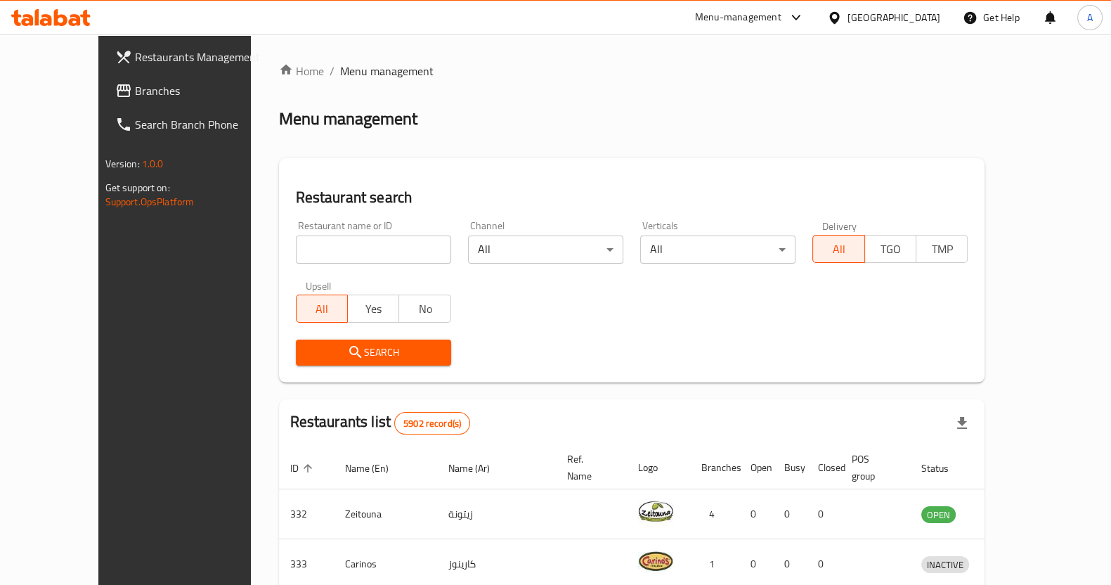
click at [339, 245] on input "search" at bounding box center [373, 249] width 155 height 28
type input "[PERSON_NAME]"
click button "Search" at bounding box center [373, 352] width 155 height 26
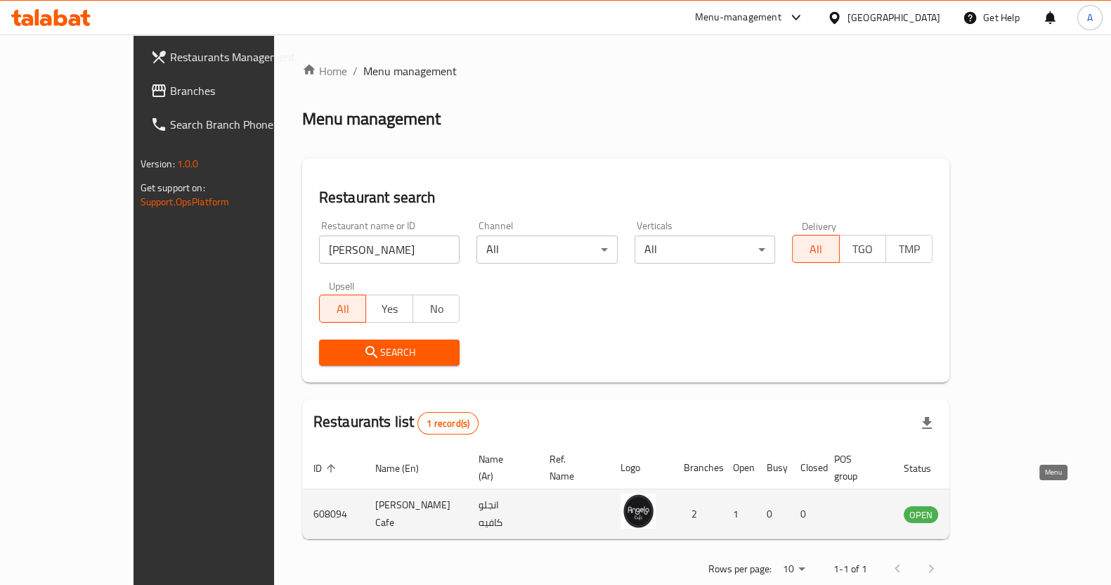
click at [993, 509] on icon "enhanced table" at bounding box center [985, 515] width 15 height 12
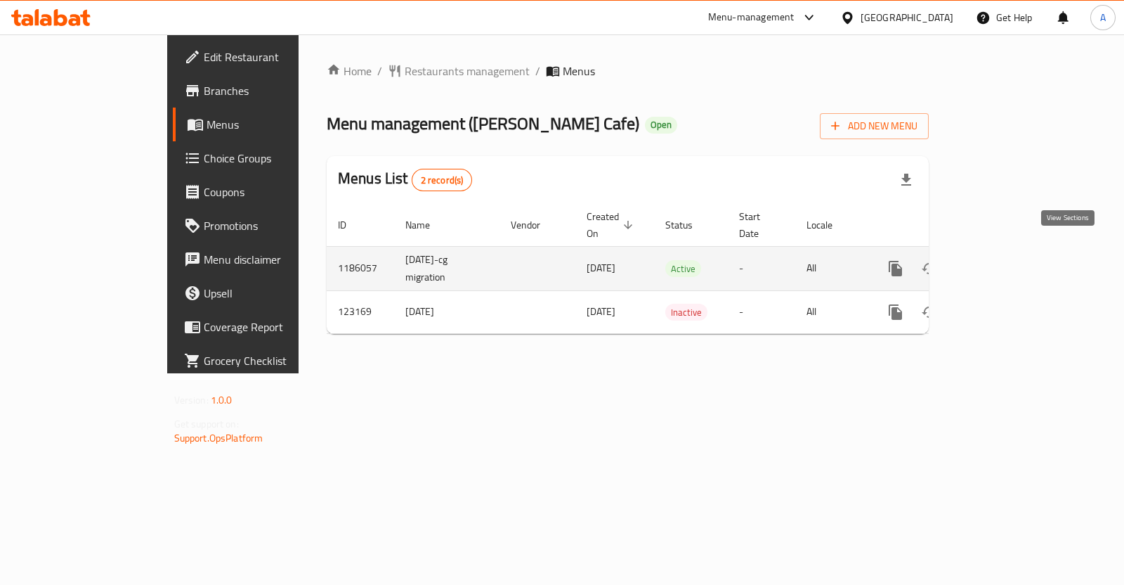
click at [1003, 262] on icon "enhanced table" at bounding box center [997, 268] width 13 height 13
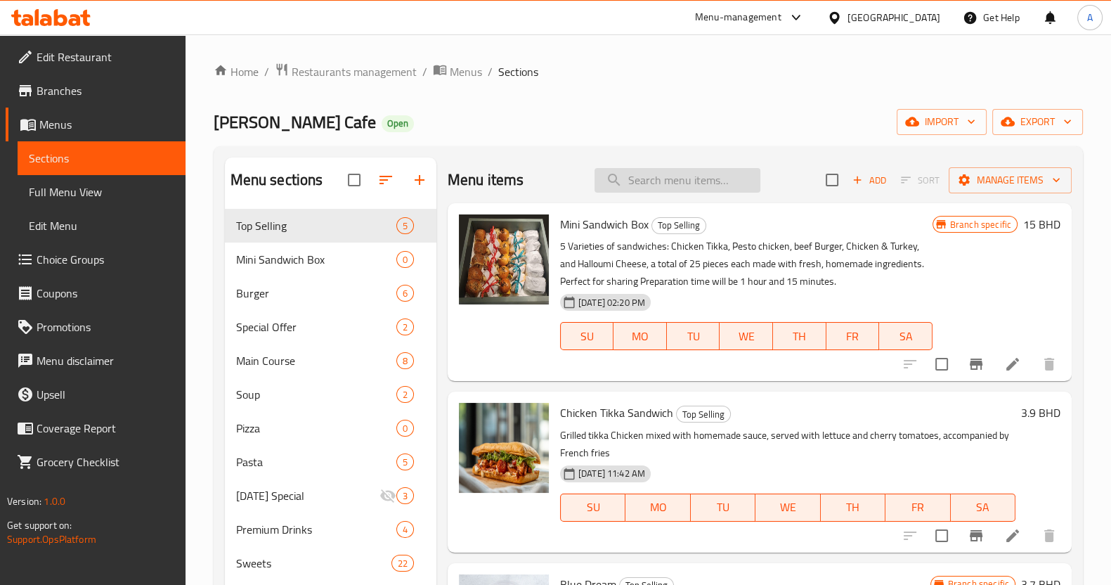
click at [658, 185] on input "search" at bounding box center [677, 180] width 166 height 25
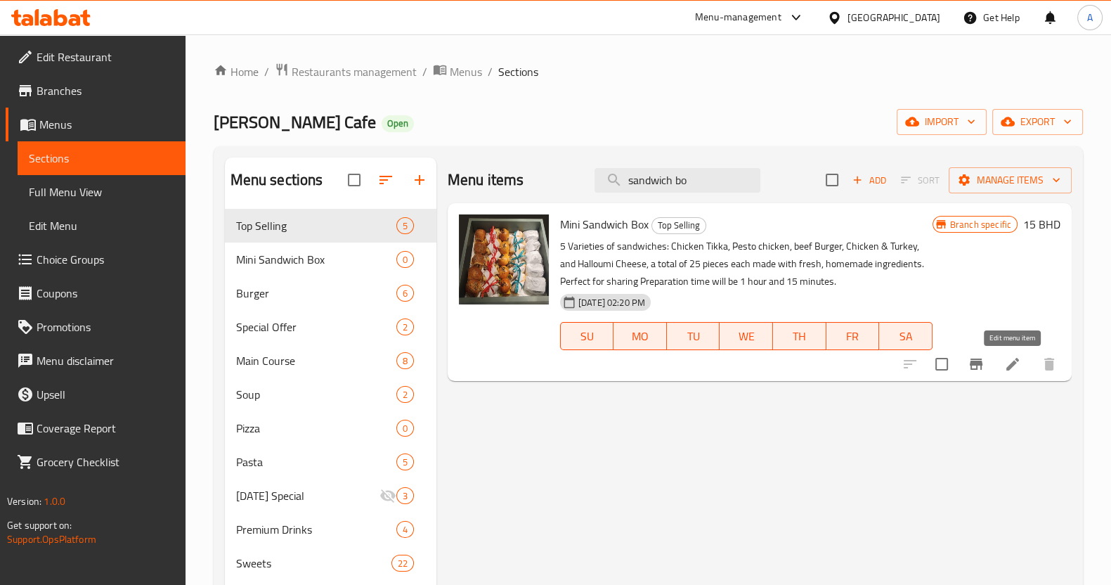
type input "sandwich bo"
click at [1008, 372] on icon at bounding box center [1012, 364] width 17 height 17
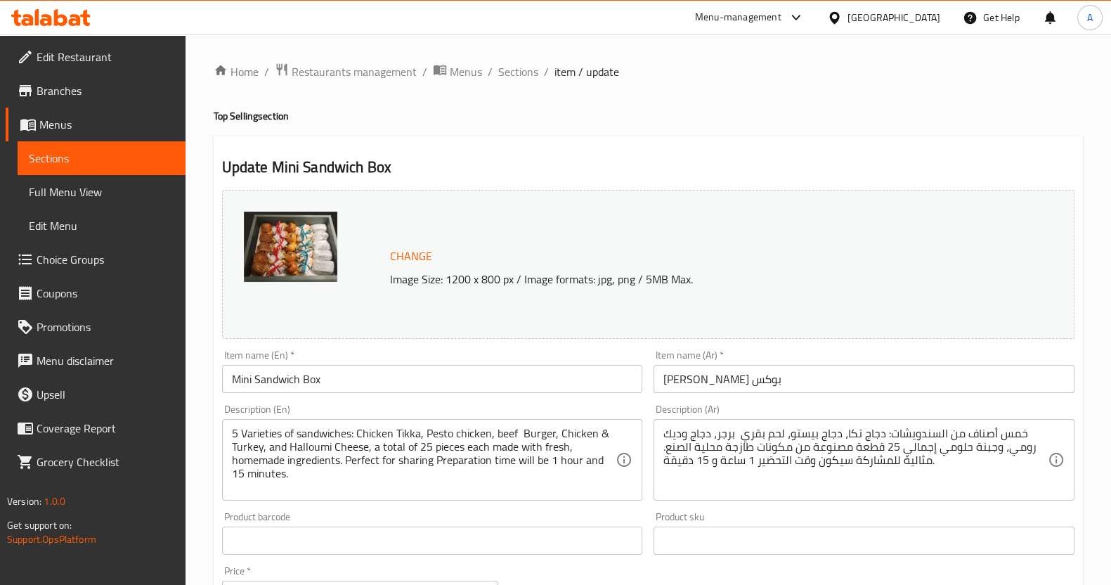
click at [116, 152] on span "Sections" at bounding box center [101, 158] width 145 height 17
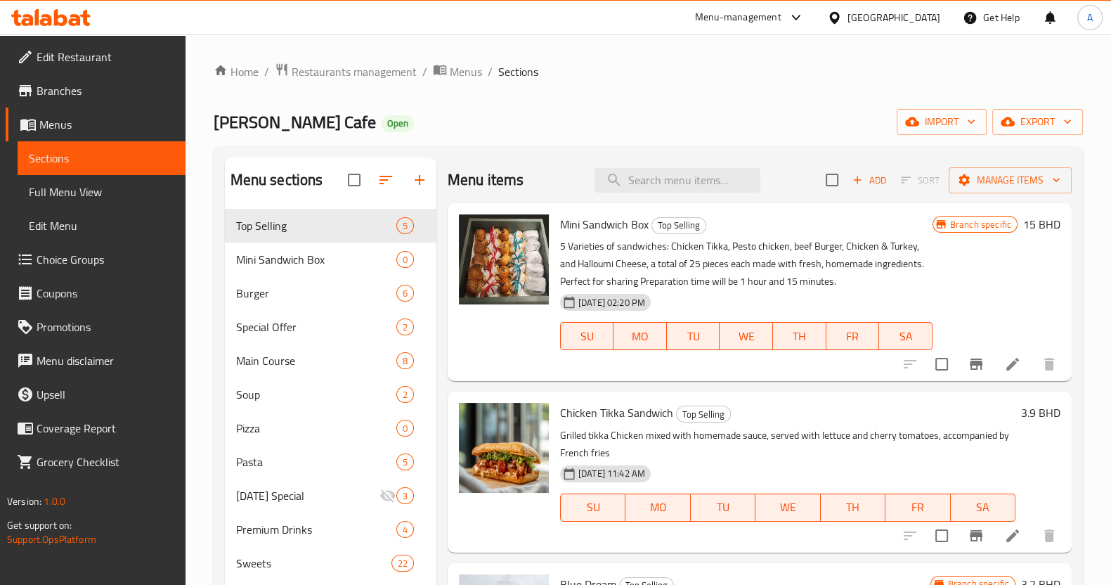
click at [762, 31] on div "Menu-management" at bounding box center [750, 18] width 132 height 34
click at [780, 7] on div "Menu-management" at bounding box center [750, 18] width 132 height 34
click at [781, 19] on div "Menu-management" at bounding box center [738, 17] width 86 height 17
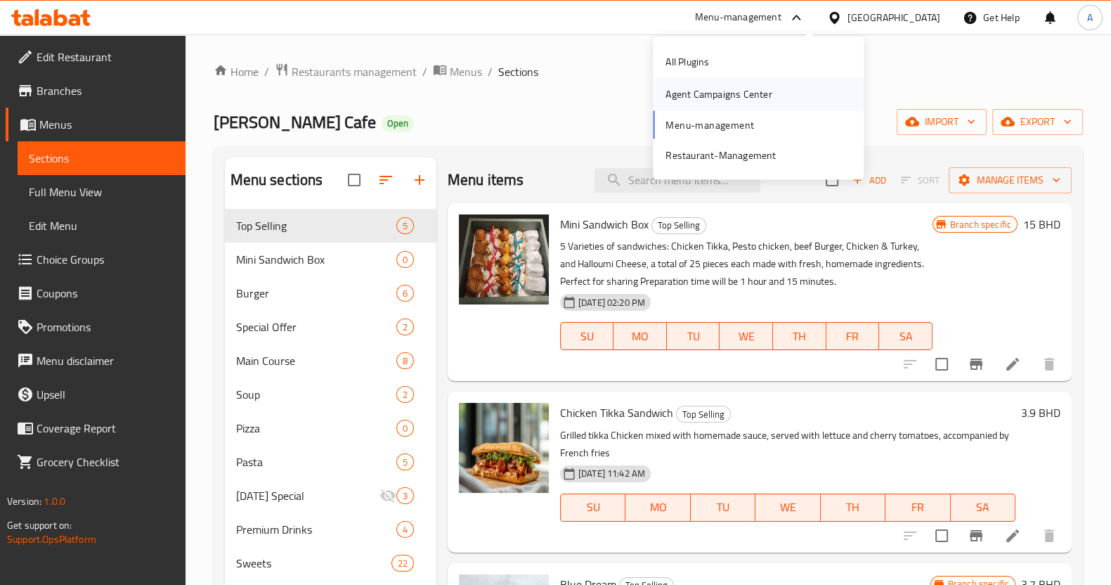
click at [815, 98] on div "Agent Campaigns Center" at bounding box center [758, 94] width 211 height 32
